Goal: Find specific page/section: Find specific page/section

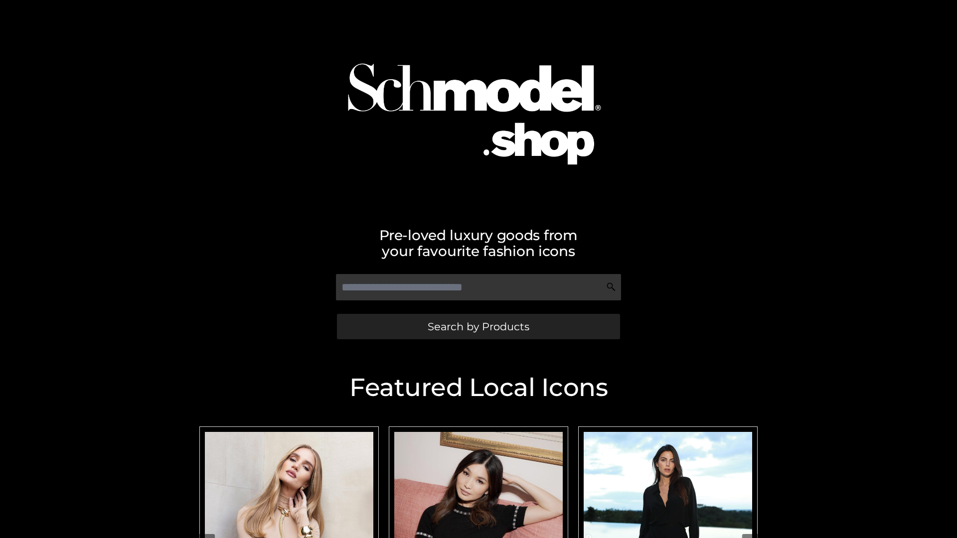
click at [478, 327] on span "Search by Products" at bounding box center [479, 327] width 102 height 10
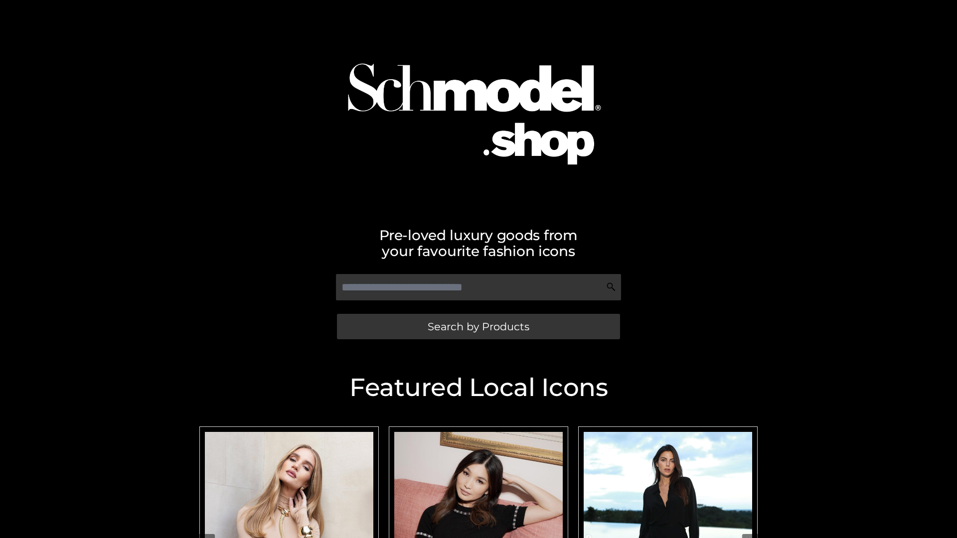
click at [478, 327] on span "Search by Products" at bounding box center [479, 327] width 102 height 10
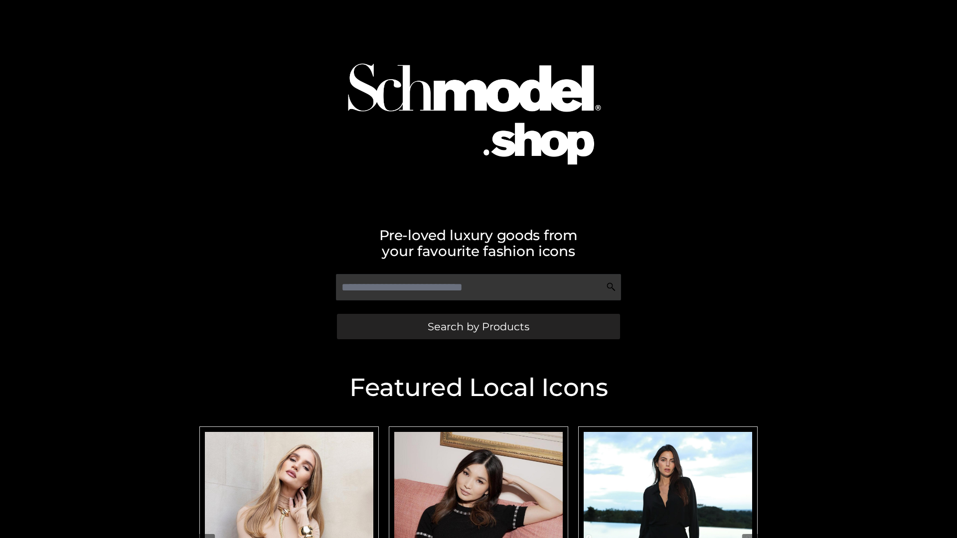
click at [478, 327] on span "Search by Products" at bounding box center [479, 327] width 102 height 10
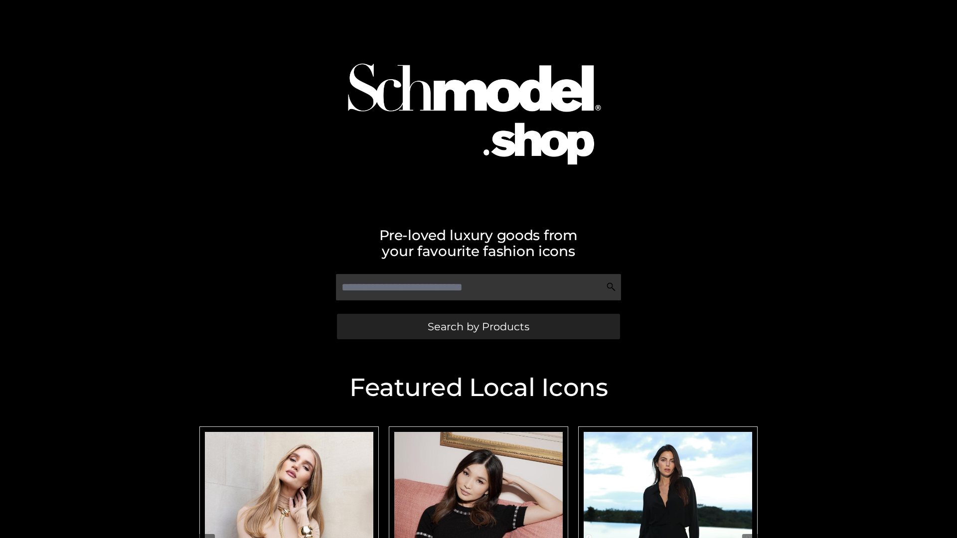
click at [478, 327] on span "Search by Products" at bounding box center [479, 327] width 102 height 10
